Goal: Information Seeking & Learning: Learn about a topic

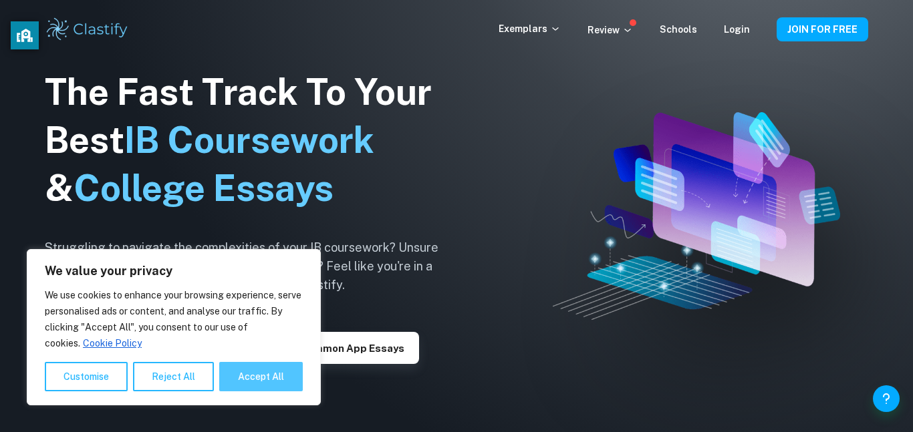
click at [268, 385] on button "Accept All" at bounding box center [261, 376] width 84 height 29
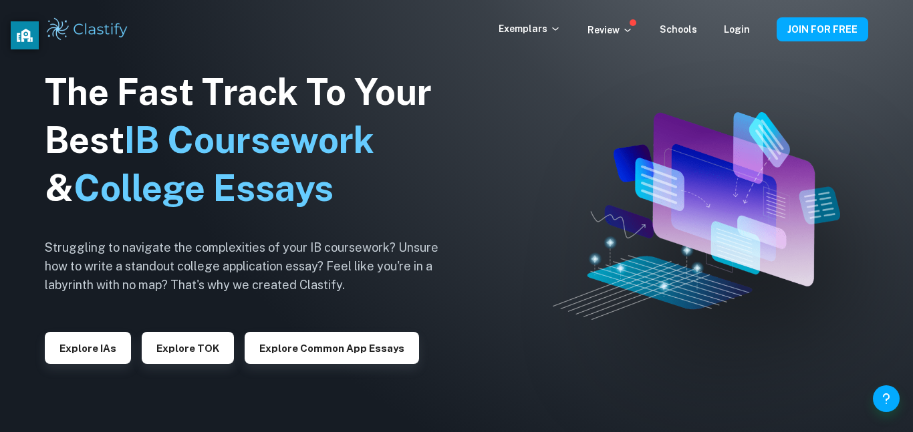
checkbox input "true"
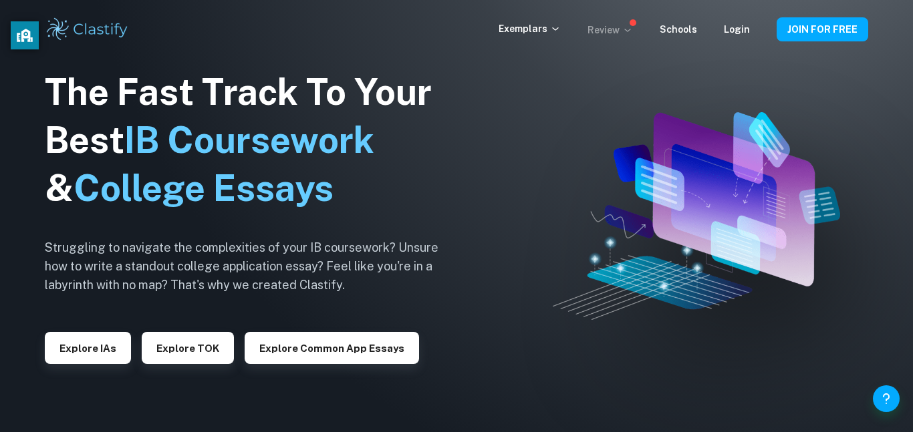
click at [617, 29] on p "Review" at bounding box center [609, 30] width 45 height 15
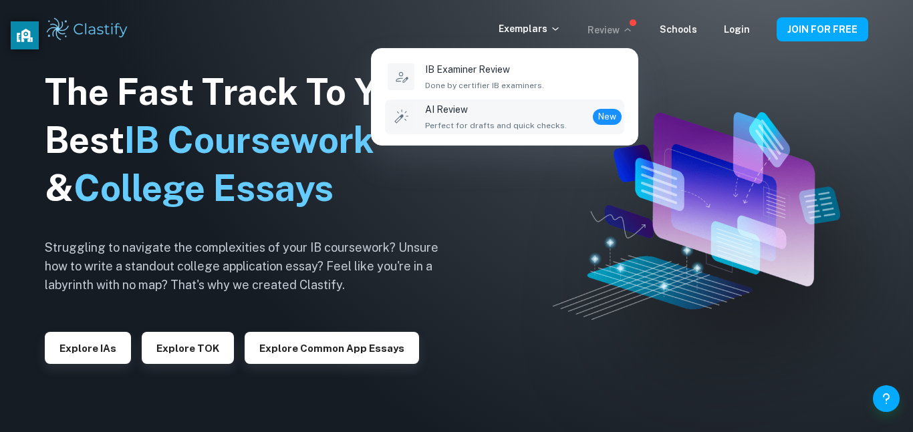
click at [557, 112] on div "AI Review Perfect for drafts and quick checks. New" at bounding box center [523, 116] width 196 height 29
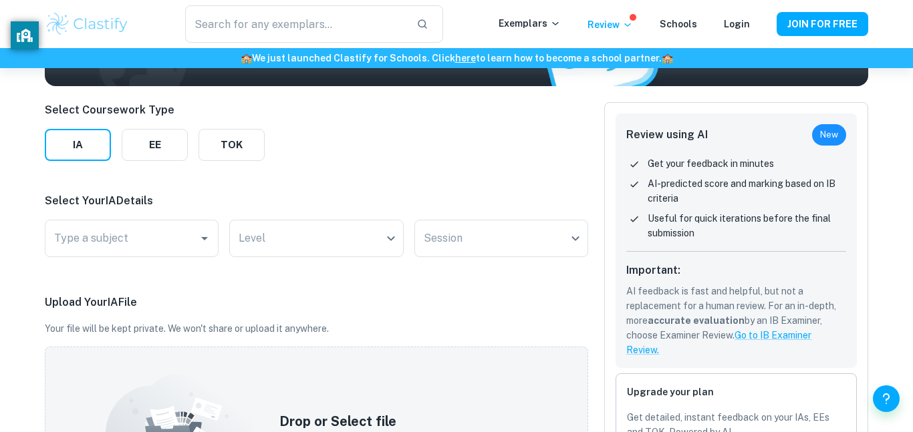
scroll to position [150, 0]
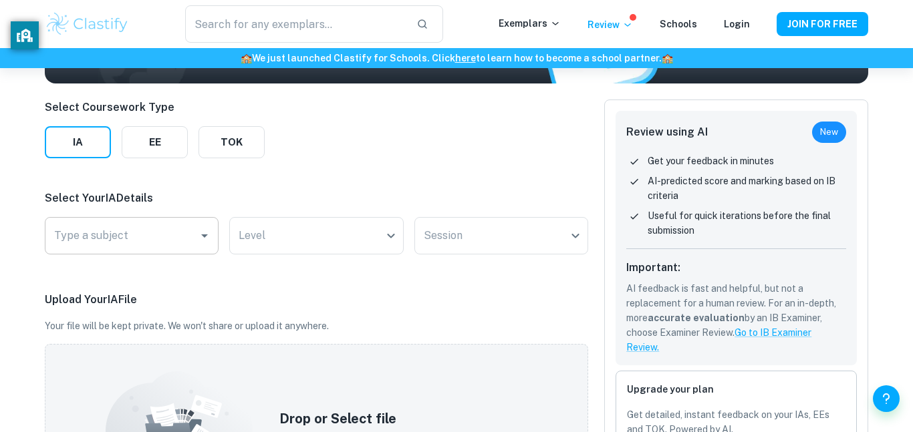
click at [73, 237] on div "Type a subject Type a subject" at bounding box center [132, 235] width 174 height 37
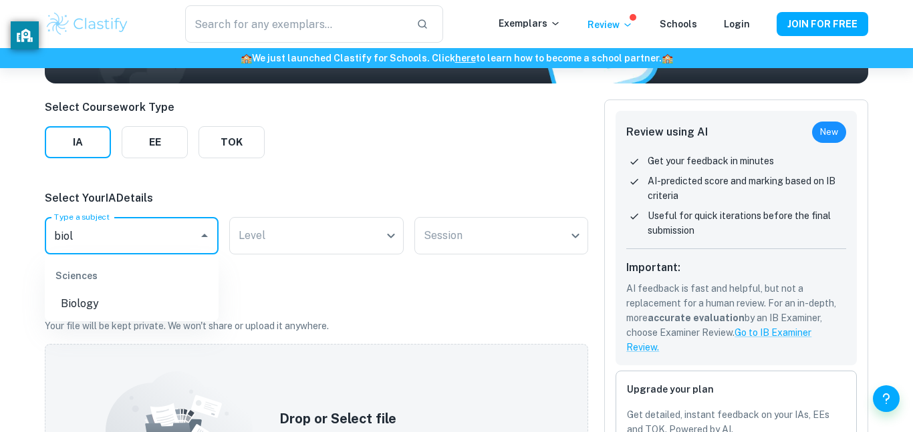
click at [108, 311] on li "Biology" at bounding box center [132, 304] width 174 height 24
type input "Biology"
click at [302, 247] on body "We value your privacy We use cookies to enhance your browsing experience, serve…" at bounding box center [456, 134] width 913 height 432
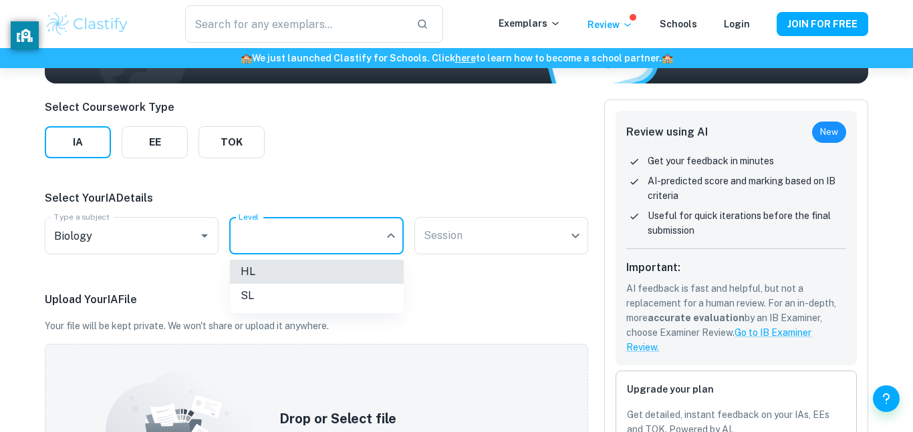
click at [287, 269] on li "HL" at bounding box center [317, 272] width 174 height 24
type input "HL"
click at [497, 238] on body "We value your privacy We use cookies to enhance your browsing experience, serve…" at bounding box center [456, 134] width 913 height 432
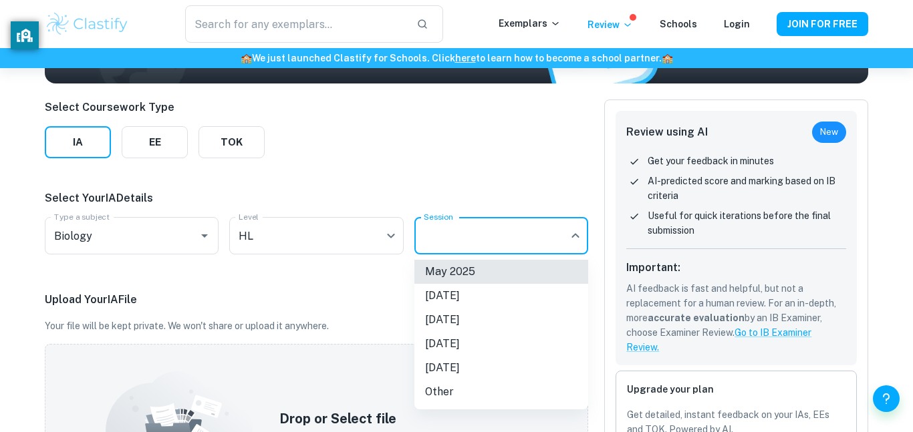
click at [476, 265] on li "May 2025" at bounding box center [501, 272] width 174 height 24
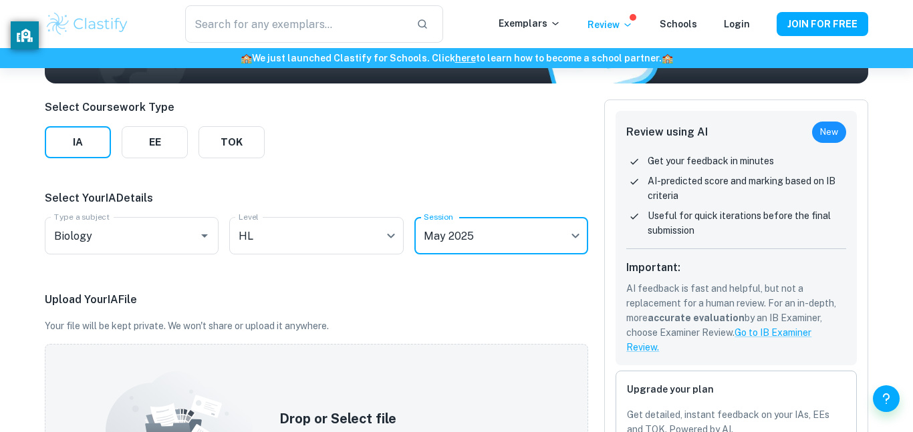
click at [475, 233] on body "We value your privacy We use cookies to enhance your browsing experience, serve…" at bounding box center [456, 134] width 913 height 432
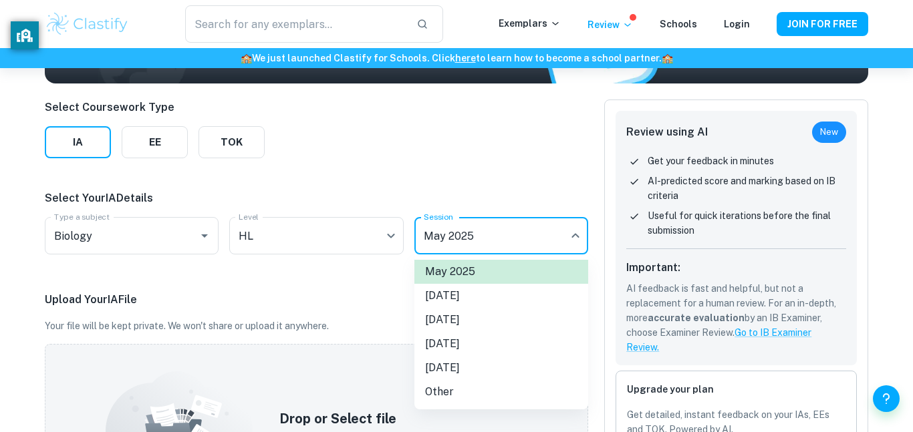
click at [454, 340] on li "[DATE]" at bounding box center [501, 344] width 174 height 24
type input "N26"
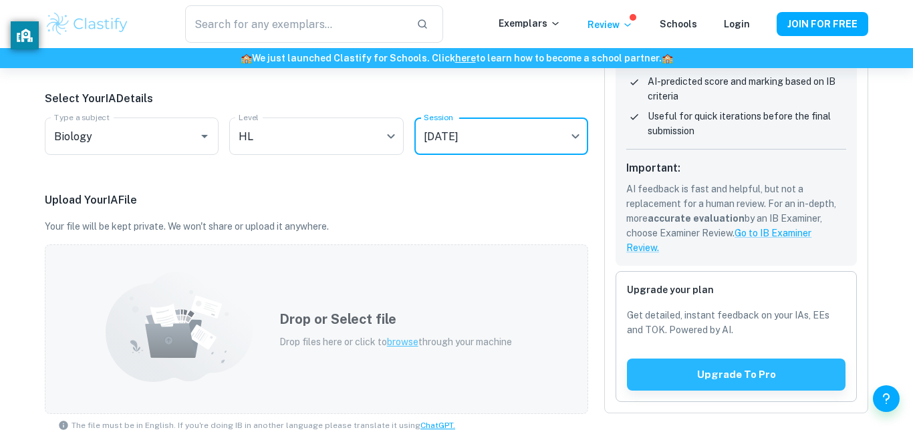
scroll to position [249, 0]
click at [357, 328] on h5 "Drop or Select file" at bounding box center [395, 320] width 233 height 20
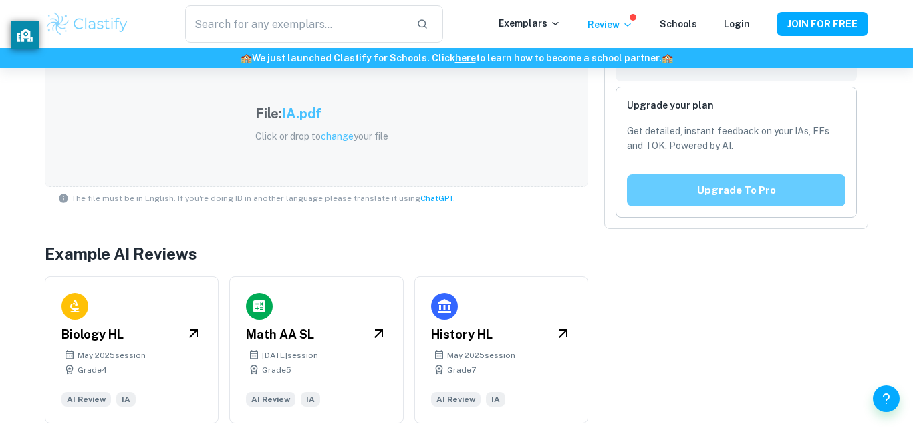
scroll to position [442, 0]
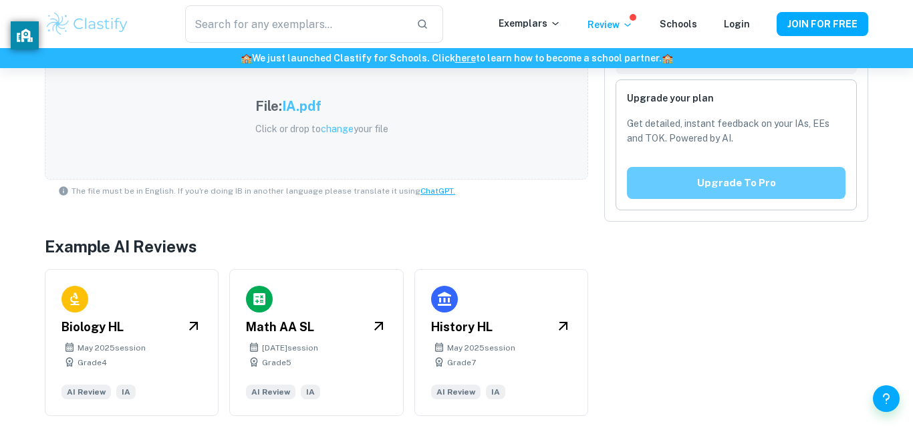
click at [776, 190] on button "Upgrade to pro" at bounding box center [736, 183] width 218 height 32
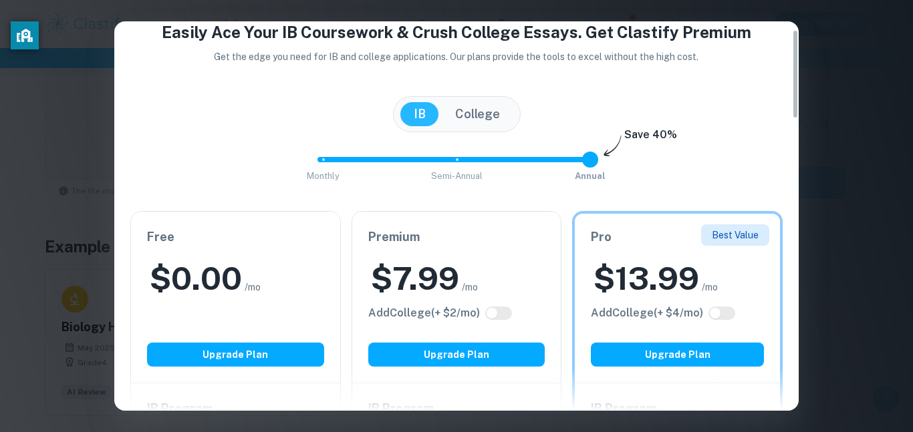
scroll to position [0, 0]
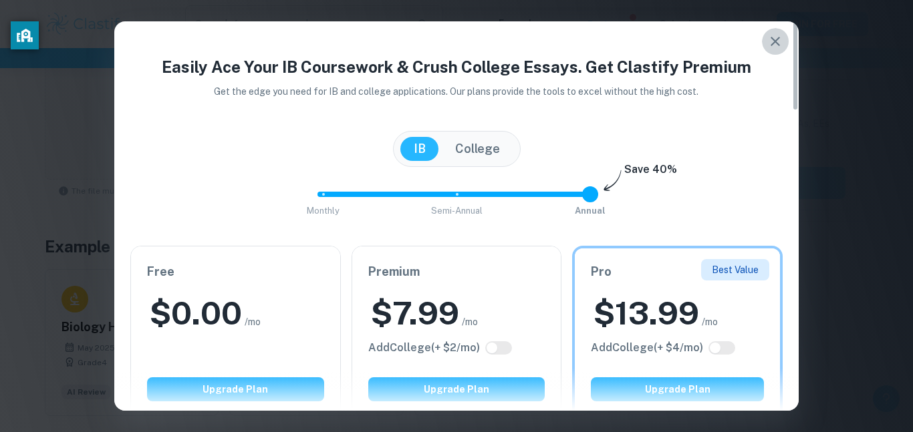
click at [779, 37] on icon "button" at bounding box center [775, 41] width 16 height 16
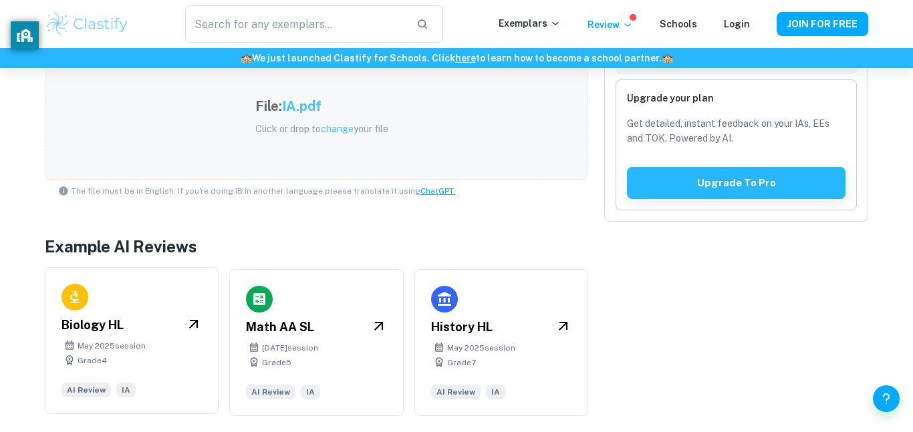
click at [166, 283] on div "Biology HL [DATE] session Grade 4 AI Review IA" at bounding box center [132, 340] width 174 height 147
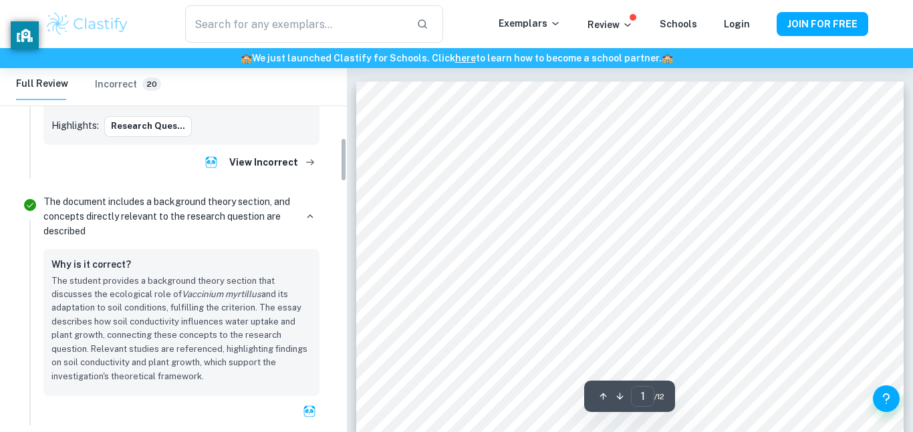
scroll to position [619, 0]
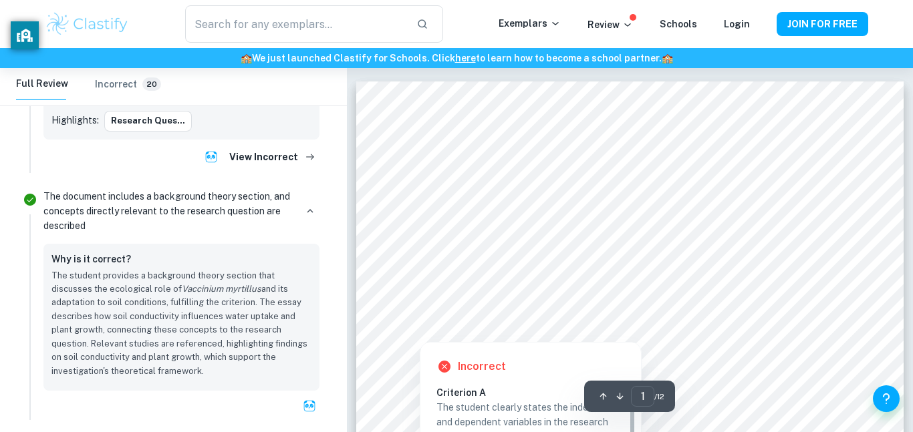
click at [524, 298] on div at bounding box center [670, 301] width 356 height 17
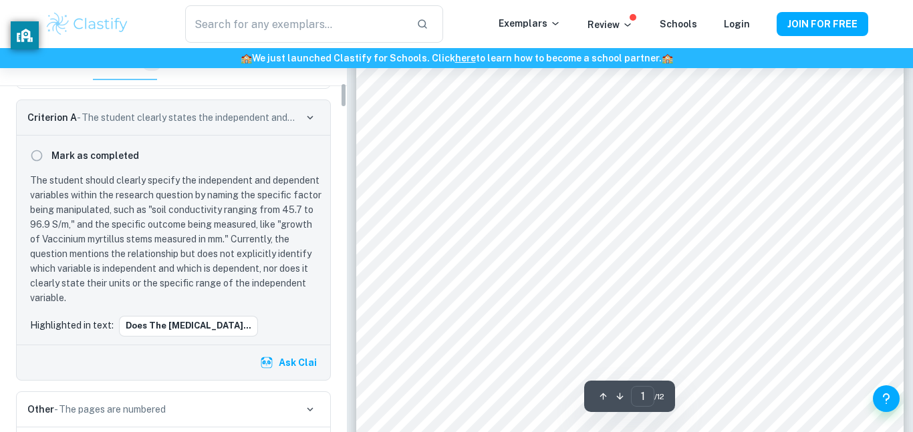
scroll to position [52, 0]
